Goal: Book appointment/travel/reservation

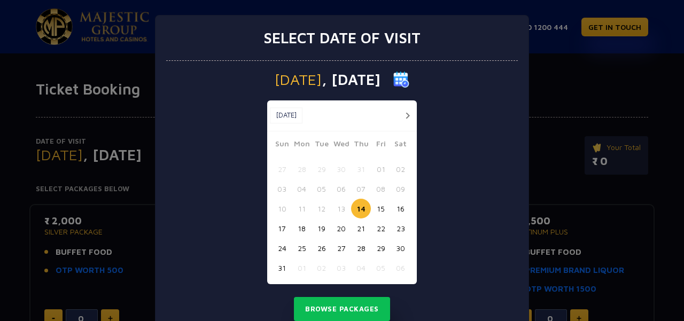
click at [376, 208] on button "15" at bounding box center [381, 209] width 20 height 20
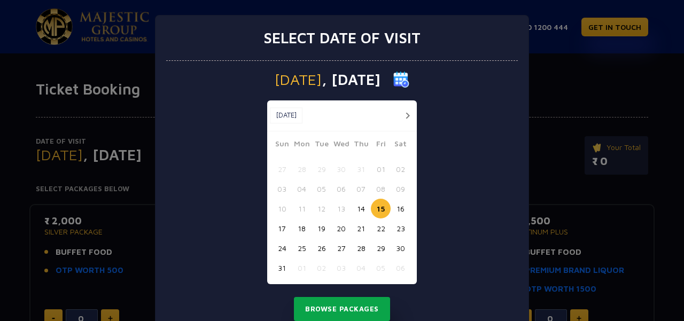
click at [350, 318] on button "Browse Packages" at bounding box center [342, 309] width 96 height 25
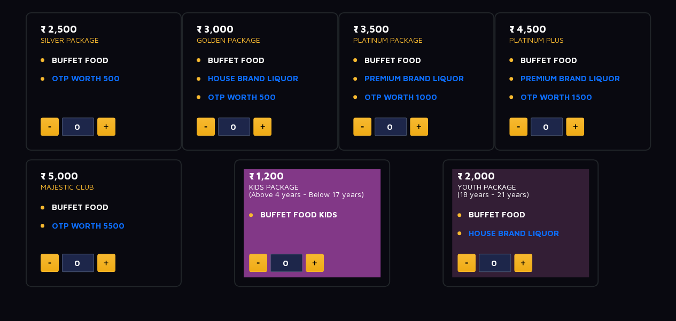
scroll to position [179, 0]
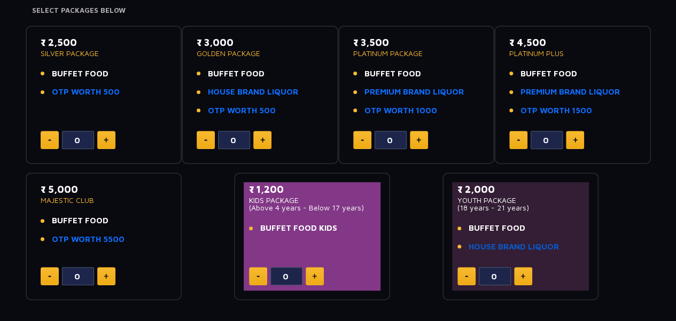
click at [496, 248] on link "HOUSE BRAND LIQUOR" at bounding box center [514, 247] width 90 height 12
click at [477, 226] on span "BUFFET FOOD" at bounding box center [497, 228] width 57 height 12
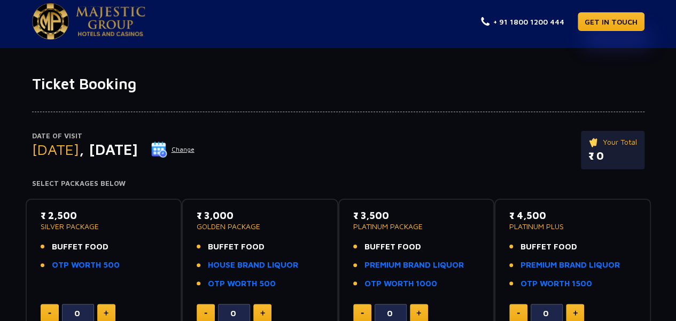
scroll to position [0, 0]
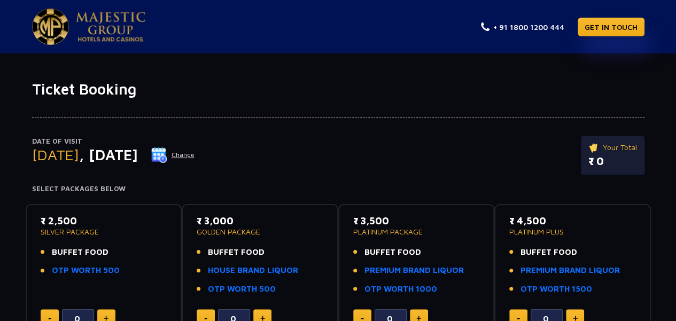
click at [195, 150] on button "Change" at bounding box center [173, 154] width 44 height 17
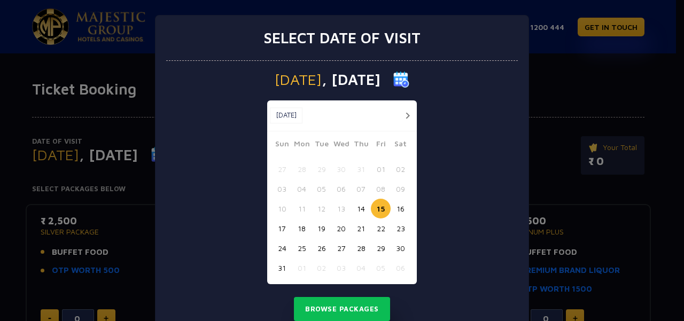
click at [300, 234] on button "18" at bounding box center [302, 229] width 20 height 20
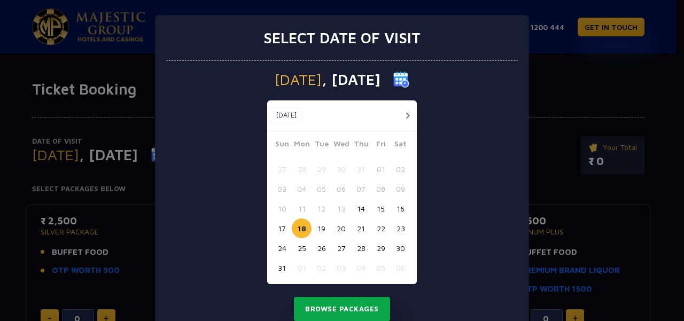
click at [338, 319] on button "Browse Packages" at bounding box center [342, 309] width 96 height 25
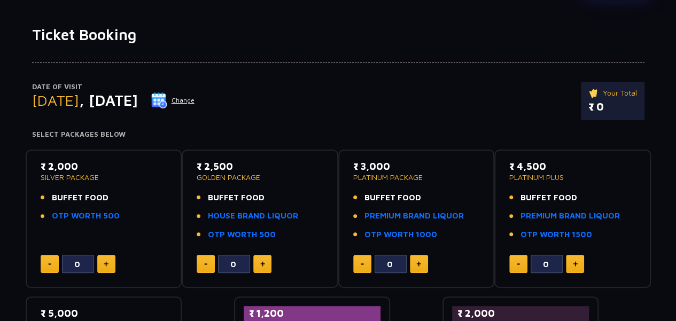
scroll to position [53, 0]
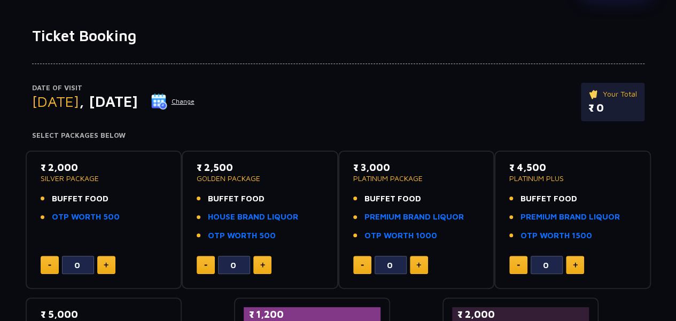
click at [195, 104] on button "Change" at bounding box center [173, 101] width 44 height 17
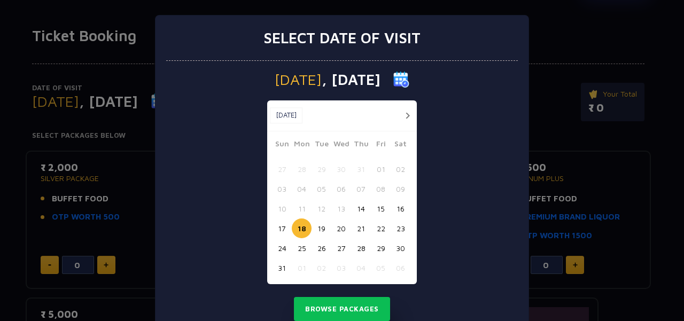
click at [396, 209] on button "16" at bounding box center [401, 209] width 20 height 20
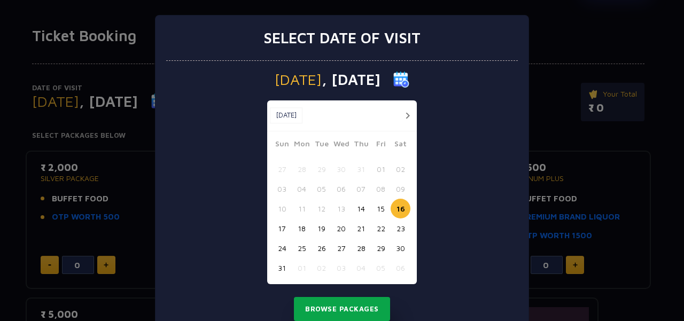
click at [355, 307] on button "Browse Packages" at bounding box center [342, 309] width 96 height 25
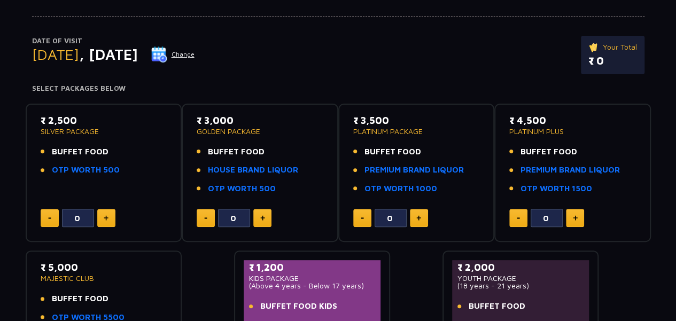
scroll to position [89, 0]
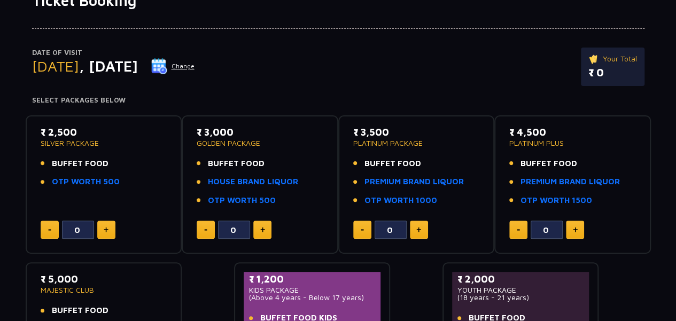
click at [195, 64] on button "Change" at bounding box center [173, 66] width 44 height 17
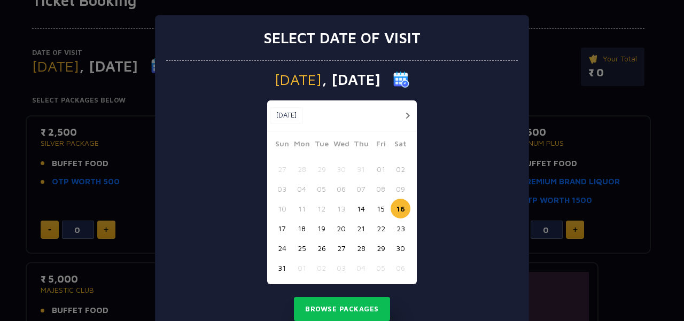
click at [305, 231] on button "18" at bounding box center [302, 229] width 20 height 20
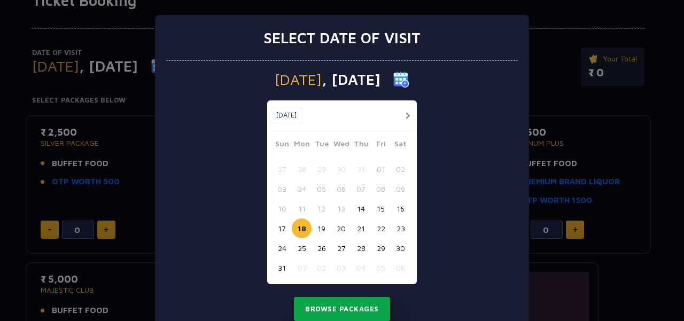
click at [375, 314] on button "Browse Packages" at bounding box center [342, 309] width 96 height 25
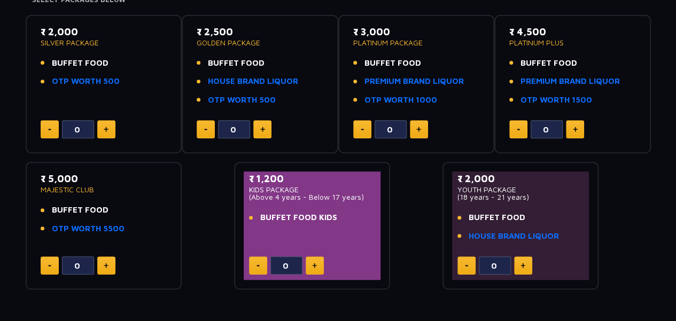
scroll to position [196, 0]
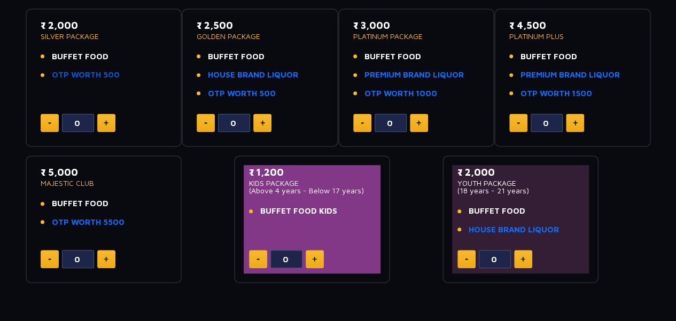
click at [77, 74] on link "OTP WORTH 500" at bounding box center [86, 75] width 68 height 12
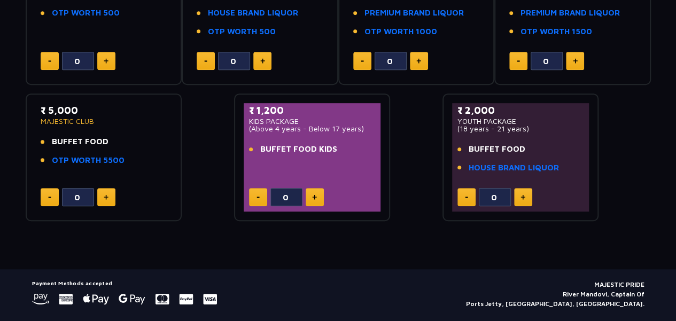
scroll to position [285, 0]
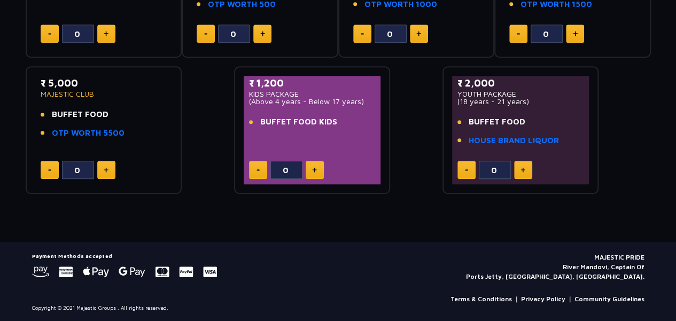
click at [527, 171] on button at bounding box center [523, 170] width 18 height 18
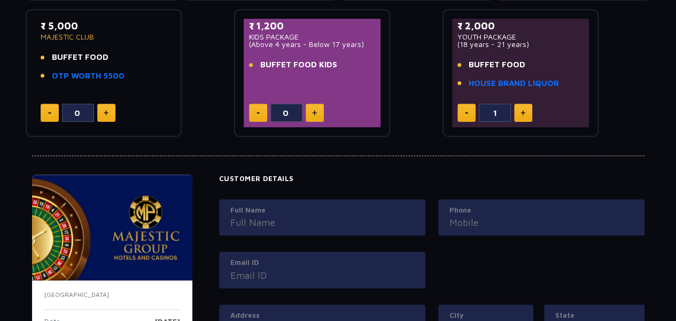
scroll to position [374, 0]
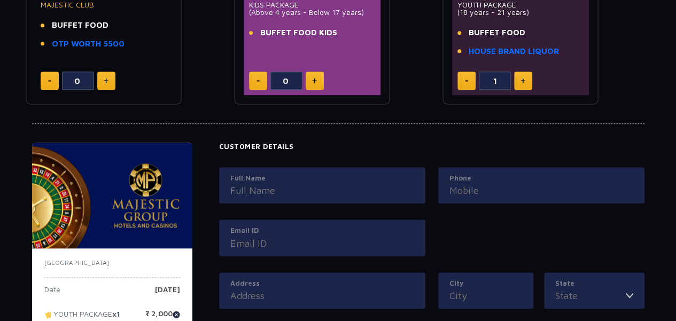
click at [519, 81] on button at bounding box center [523, 81] width 18 height 18
type input "2"
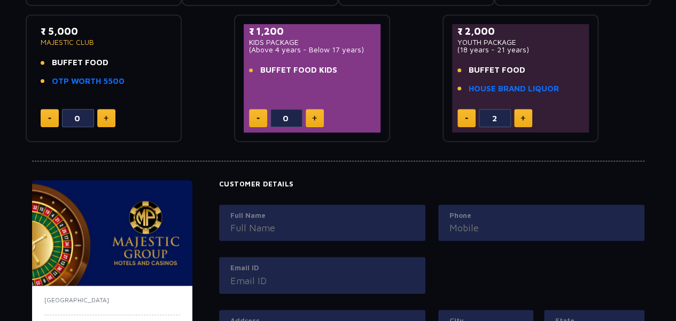
scroll to position [331, 0]
